Goal: Find specific page/section: Find specific page/section

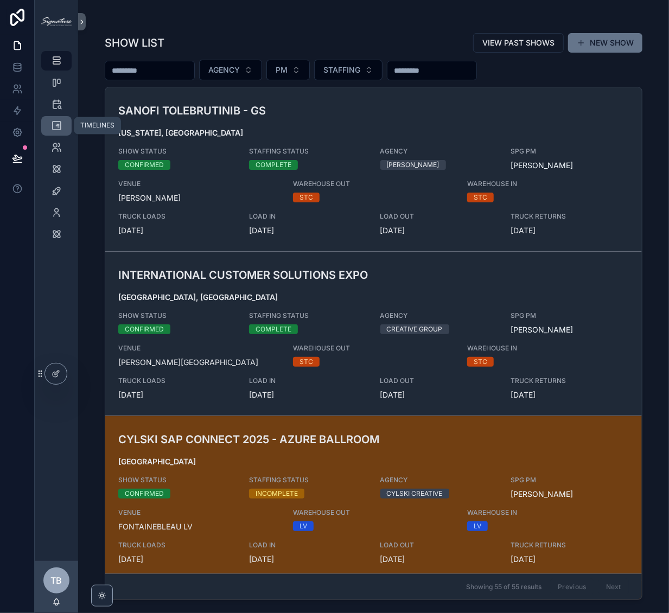
click at [64, 133] on div "TIMELINES" at bounding box center [56, 125] width 17 height 17
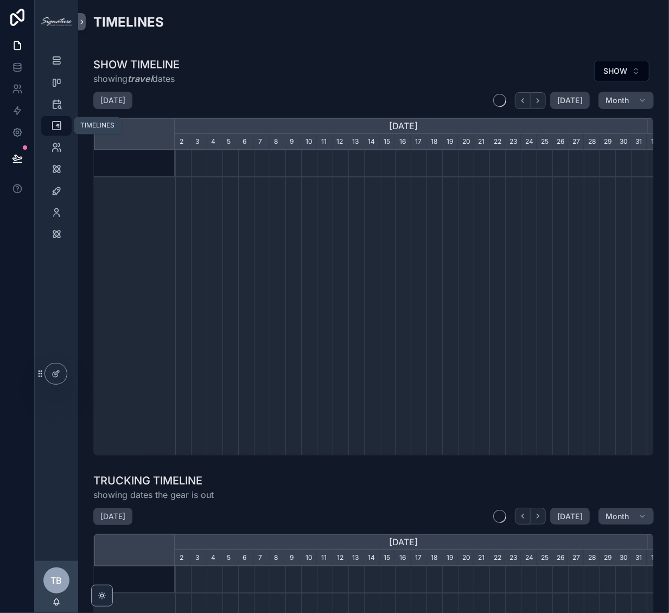
scroll to position [0, 471]
click at [609, 77] on button "SHOW" at bounding box center [621, 71] width 55 height 21
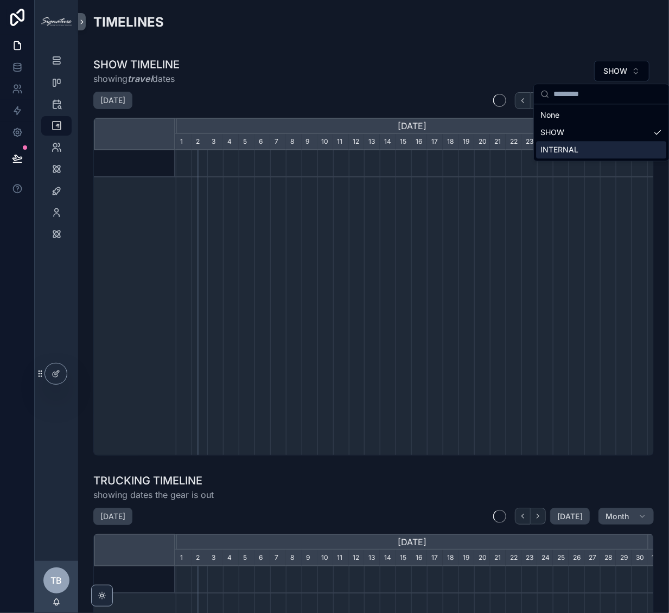
click at [603, 148] on div "INTERNAL" at bounding box center [601, 149] width 130 height 17
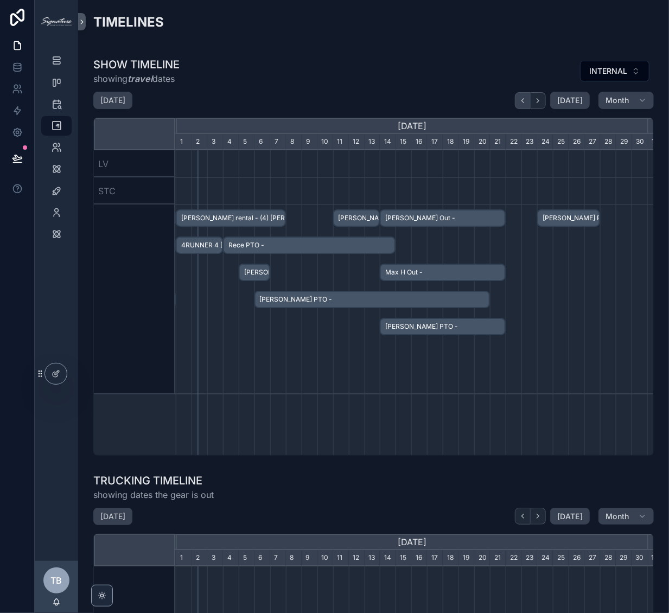
click at [519, 100] on icon "scrollable content" at bounding box center [523, 101] width 8 height 8
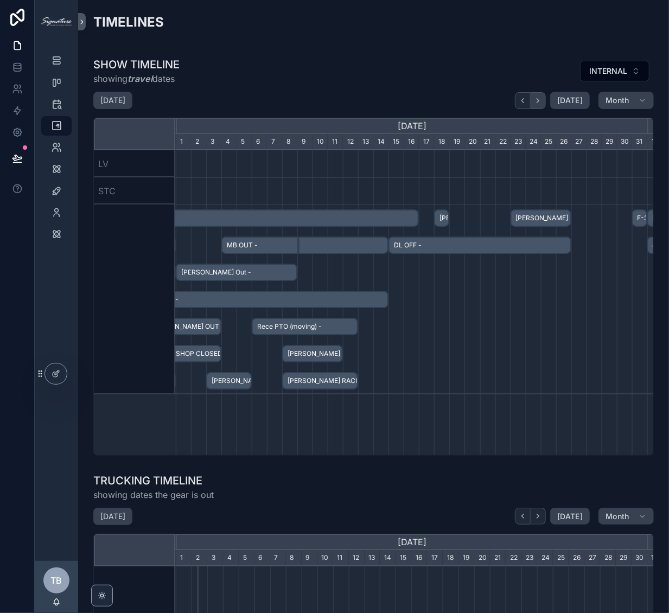
click at [534, 101] on icon "scrollable content" at bounding box center [538, 101] width 8 height 8
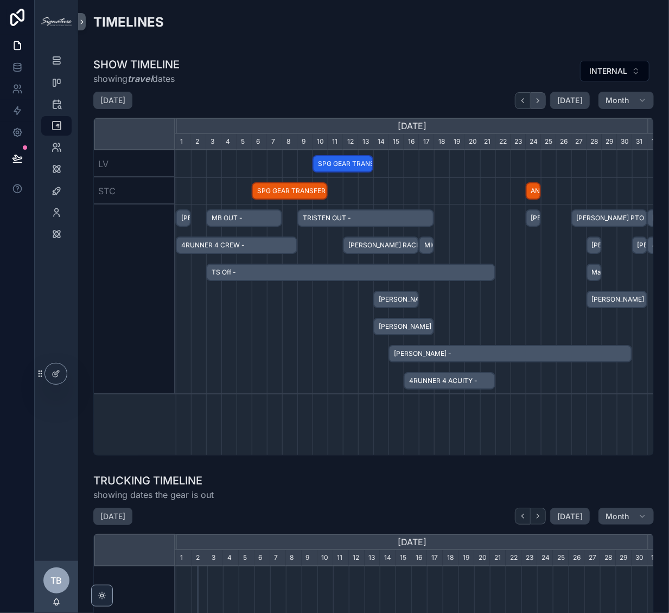
click at [534, 101] on icon "scrollable content" at bounding box center [538, 101] width 8 height 8
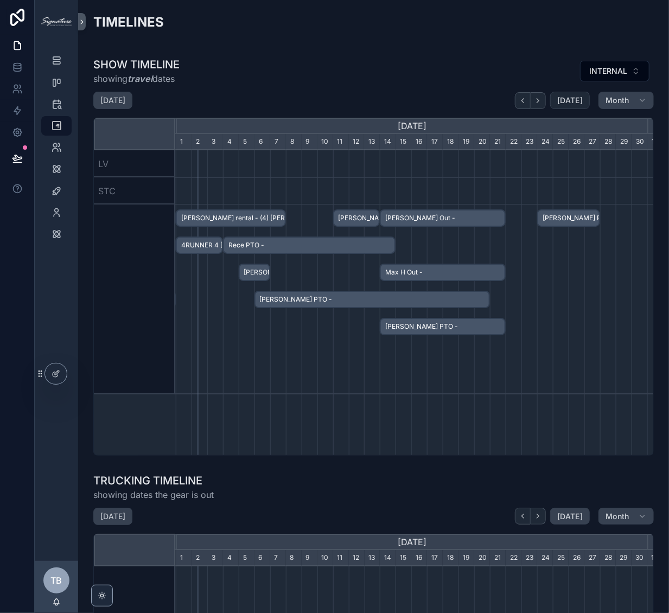
click at [557, 97] on span "[DATE]" at bounding box center [570, 100] width 26 height 10
